Goal: Navigation & Orientation: Find specific page/section

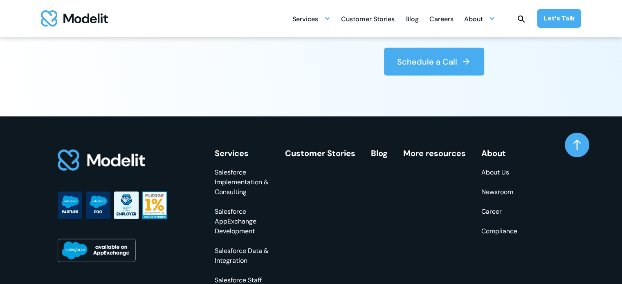
scroll to position [2423, 0]
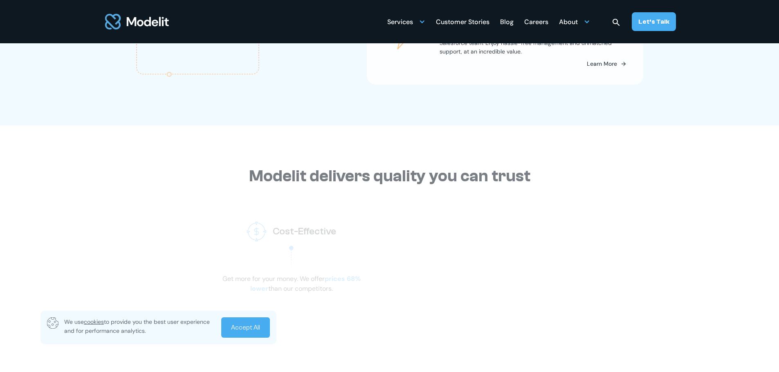
scroll to position [1308, 0]
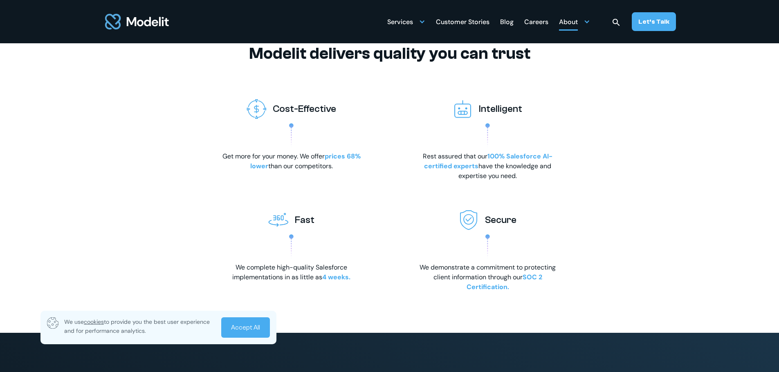
click at [589, 22] on div at bounding box center [586, 21] width 7 height 7
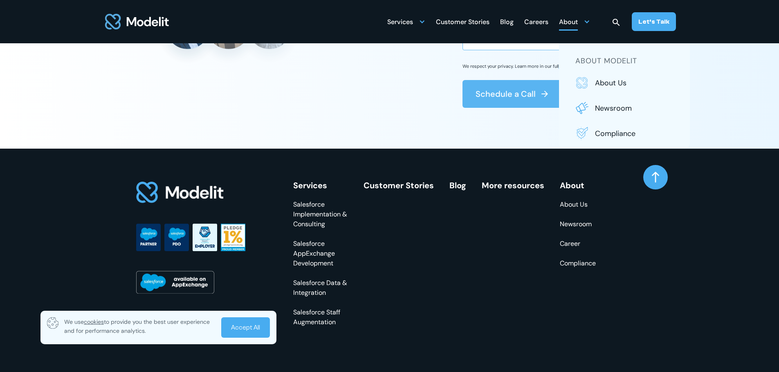
scroll to position [3190, 0]
